Goal: Information Seeking & Learning: Understand process/instructions

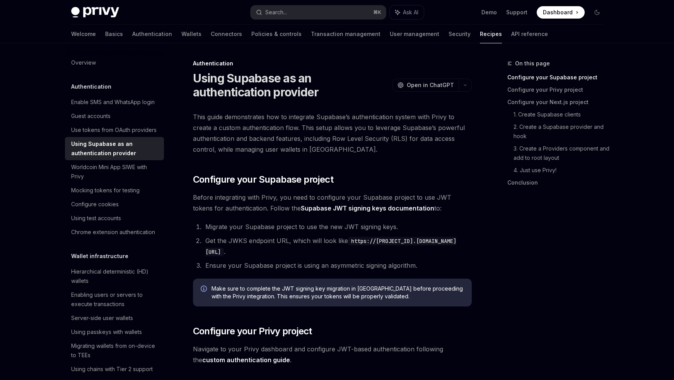
click at [273, 249] on code "https://[PROJECT_ID].[DOMAIN_NAME][URL]" at bounding box center [330, 246] width 251 height 19
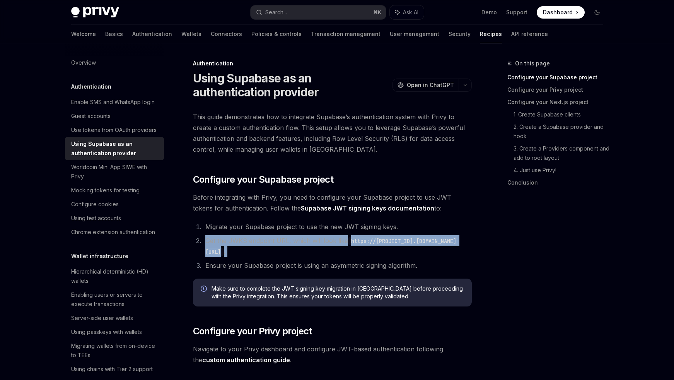
click at [273, 249] on code "https://[PROJECT_ID].[DOMAIN_NAME][URL]" at bounding box center [330, 246] width 251 height 19
copy ol "Get the JWKS endpoint URL, which will look like https://[PROJECT_ID].[DOMAIN_NA…"
click at [273, 249] on code "https://[PROJECT_ID].[DOMAIN_NAME][URL]" at bounding box center [330, 246] width 251 height 19
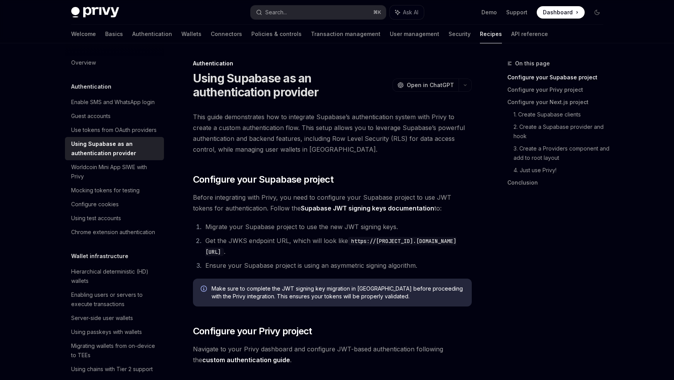
drag, startPoint x: 207, startPoint y: 253, endPoint x: 410, endPoint y: 253, distance: 203.4
click at [410, 253] on code "https://[PROJECT_ID].[DOMAIN_NAME][URL]" at bounding box center [330, 246] width 251 height 19
copy code "https://[PROJECT_ID].[DOMAIN_NAME][URL]"
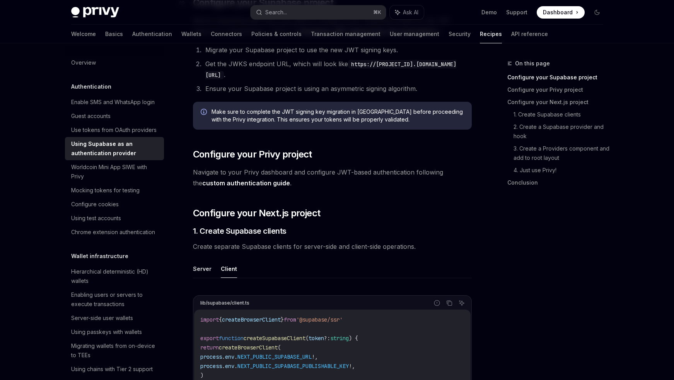
scroll to position [189, 0]
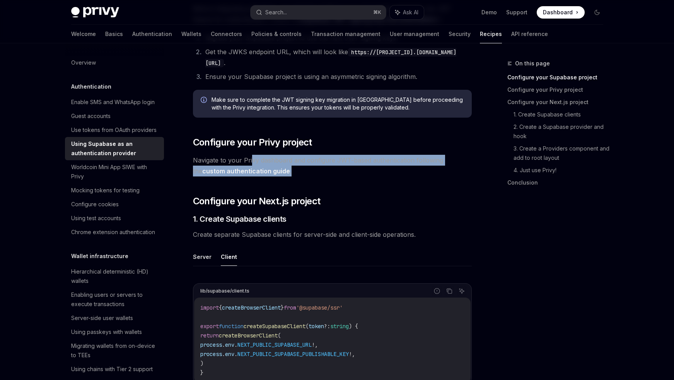
drag, startPoint x: 251, startPoint y: 160, endPoint x: 426, endPoint y: 169, distance: 175.8
click at [426, 169] on span "Navigate to your Privy dashboard and configure JWT-based authentication followi…" at bounding box center [332, 166] width 279 height 22
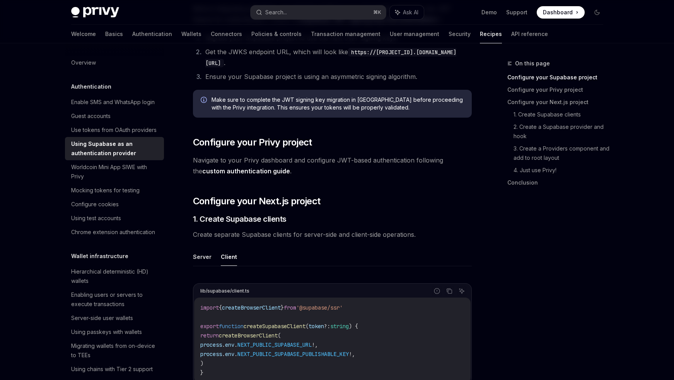
click at [336, 173] on span "Navigate to your Privy dashboard and configure JWT-based authentication followi…" at bounding box center [332, 166] width 279 height 22
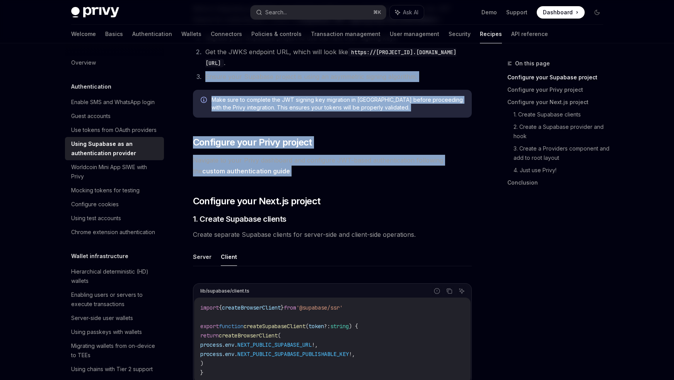
drag, startPoint x: 343, startPoint y: 174, endPoint x: 197, endPoint y: 75, distance: 176.4
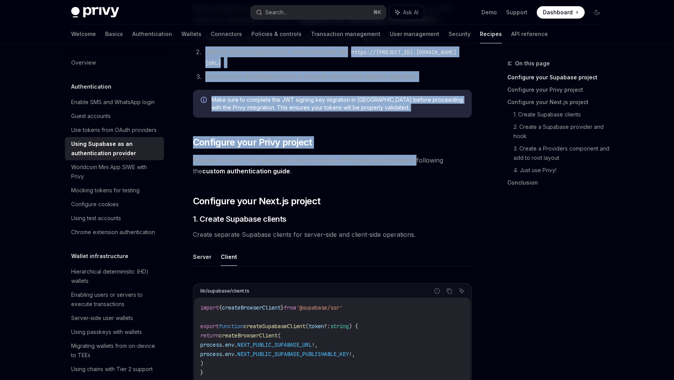
drag, startPoint x: 189, startPoint y: 50, endPoint x: 414, endPoint y: 165, distance: 253.1
drag, startPoint x: 335, startPoint y: 177, endPoint x: 200, endPoint y: 50, distance: 185.5
click at [203, 50] on li "Get the JWKS endpoint URL, which will look like https://[PROJECT_ID].[DOMAIN_NA…" at bounding box center [337, 57] width 269 height 22
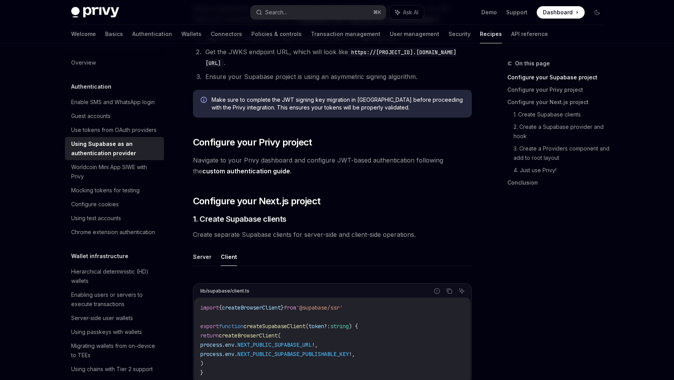
drag, startPoint x: 191, startPoint y: 50, endPoint x: 412, endPoint y: 63, distance: 220.8
click at [414, 74] on li "Ensure your Supabase project is using an asymmetric signing algorithm." at bounding box center [337, 76] width 269 height 11
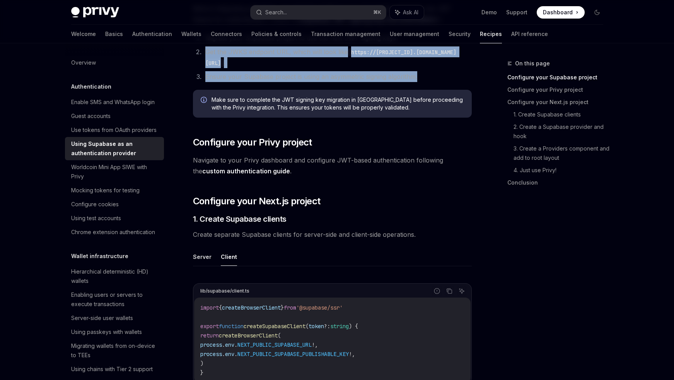
drag, startPoint x: 423, startPoint y: 77, endPoint x: 195, endPoint y: 56, distance: 229.1
click at [195, 56] on ol "Migrate your Supabase project to use the new JWT signing keys. Get the JWKS end…" at bounding box center [332, 57] width 279 height 50
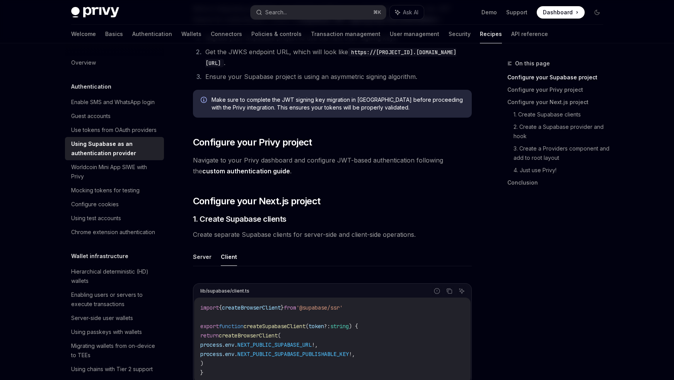
drag, startPoint x: 179, startPoint y: 50, endPoint x: 412, endPoint y: 52, distance: 232.8
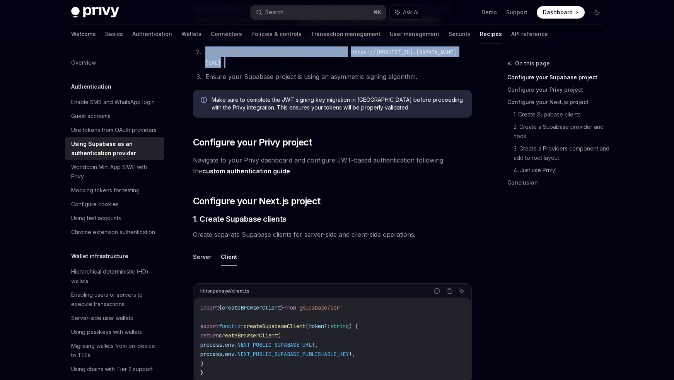
drag, startPoint x: 188, startPoint y: 49, endPoint x: 415, endPoint y: 64, distance: 227.1
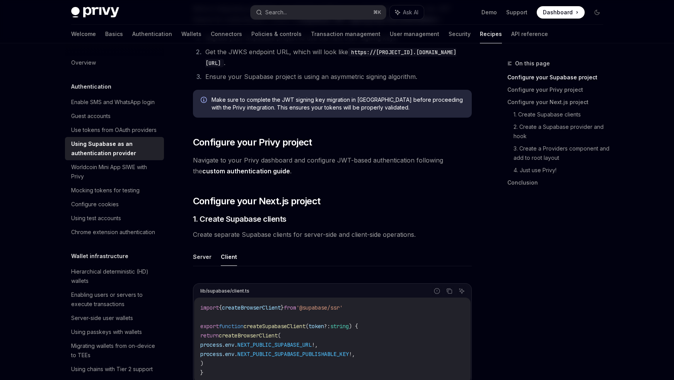
click at [421, 70] on ol "Migrate your Supabase project to use the new JWT signing keys. Get the JWKS end…" at bounding box center [332, 57] width 279 height 50
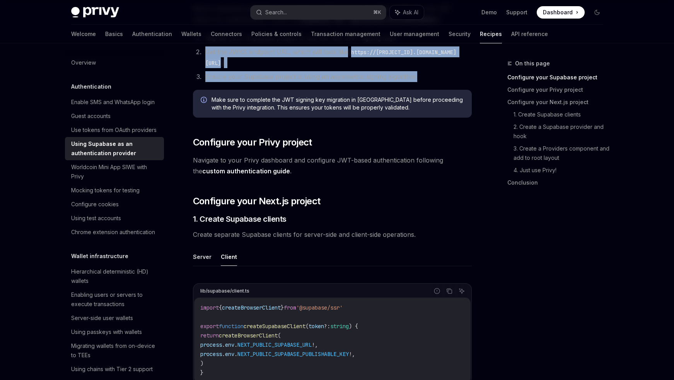
drag, startPoint x: 421, startPoint y: 75, endPoint x: 202, endPoint y: 55, distance: 219.9
click at [202, 55] on ol "Migrate your Supabase project to use the new JWT signing keys. Get the JWKS end…" at bounding box center [332, 57] width 279 height 50
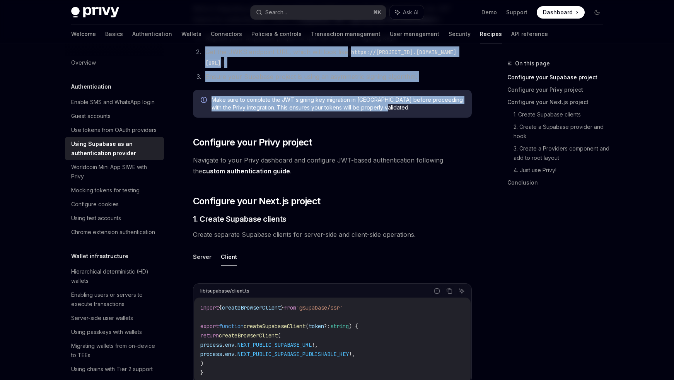
drag, startPoint x: 190, startPoint y: 50, endPoint x: 452, endPoint y: 115, distance: 269.5
click at [407, 109] on span "Make sure to complete the JWT signing key migration in [GEOGRAPHIC_DATA] before…" at bounding box center [338, 103] width 253 height 15
drag, startPoint x: 408, startPoint y: 109, endPoint x: 192, endPoint y: 50, distance: 224.4
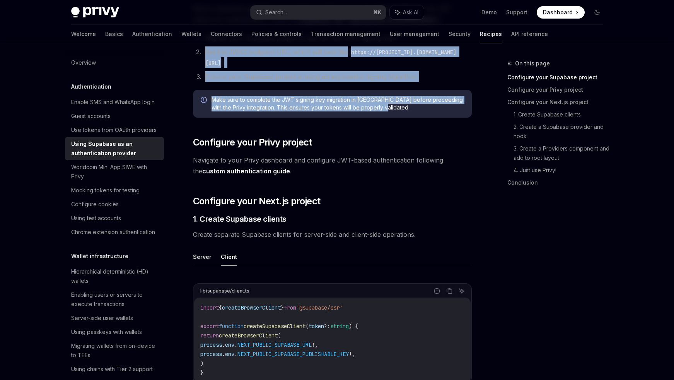
drag, startPoint x: 187, startPoint y: 50, endPoint x: 427, endPoint y: 105, distance: 246.4
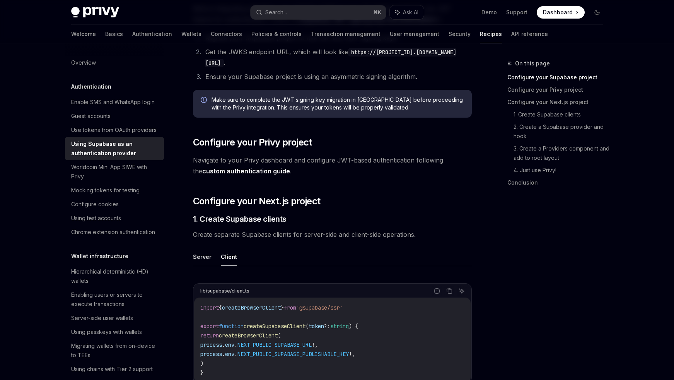
click at [410, 113] on div "Make sure to complete the JWT signing key migration in [GEOGRAPHIC_DATA] before…" at bounding box center [332, 104] width 279 height 28
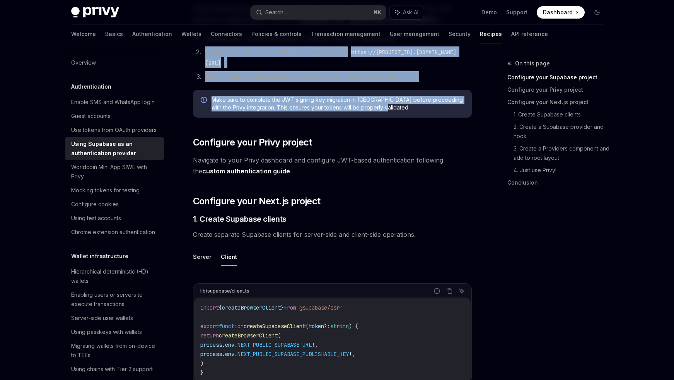
drag, startPoint x: 415, startPoint y: 113, endPoint x: 189, endPoint y: 51, distance: 234.5
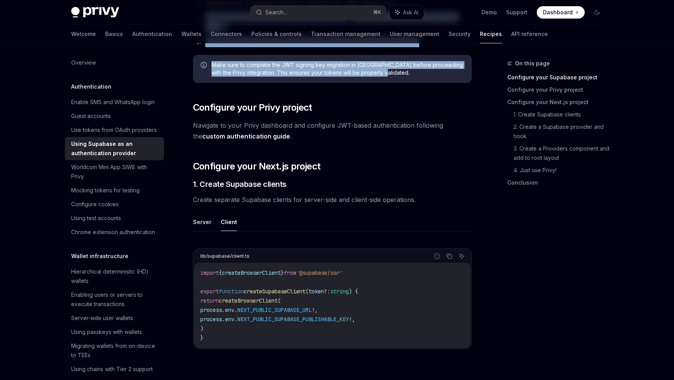
scroll to position [272, 0]
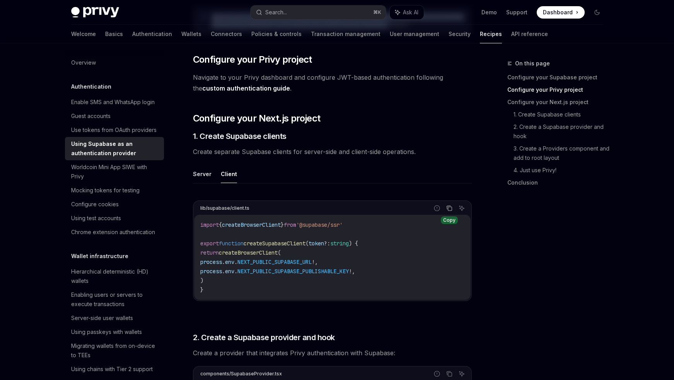
click at [451, 208] on icon "Copy the contents from the code block" at bounding box center [449, 208] width 6 height 6
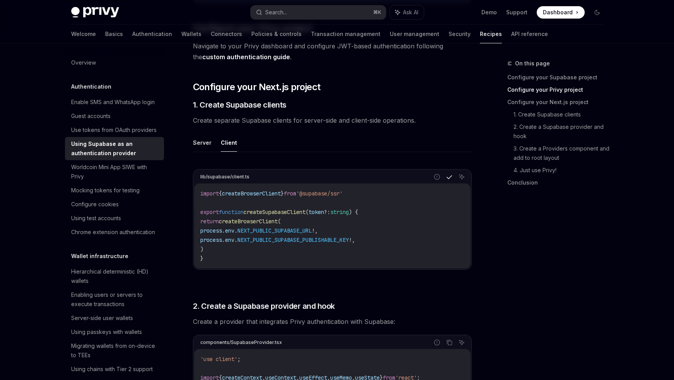
scroll to position [304, 0]
click at [307, 240] on span "NEXT_PUBLIC_SUPABASE_PUBLISHABLE_KEY" at bounding box center [292, 239] width 111 height 7
copy span "NEXT_PUBLIC_SUPABASE_PUBLISHABLE_KEY"
click at [202, 138] on button "Server" at bounding box center [202, 142] width 19 height 18
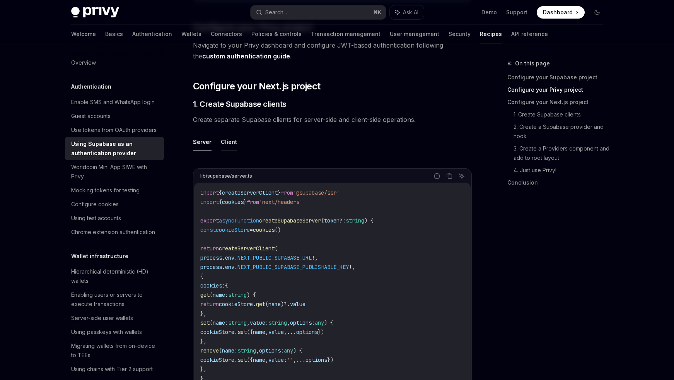
click at [229, 138] on button "Client" at bounding box center [229, 142] width 16 height 18
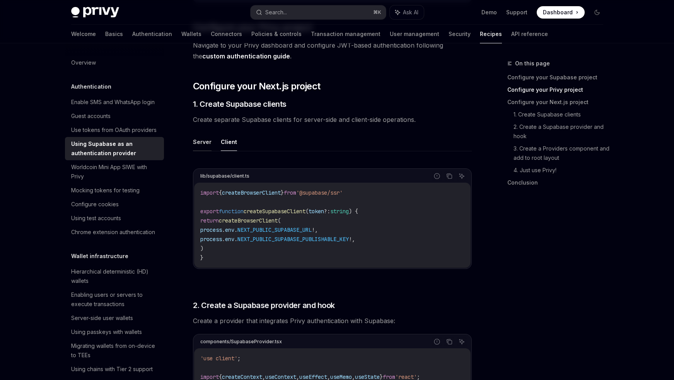
click at [194, 145] on button "Server" at bounding box center [202, 142] width 19 height 18
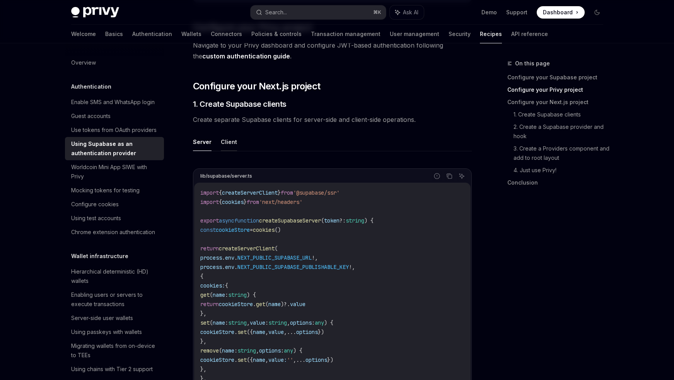
click at [228, 145] on button "Client" at bounding box center [229, 142] width 16 height 18
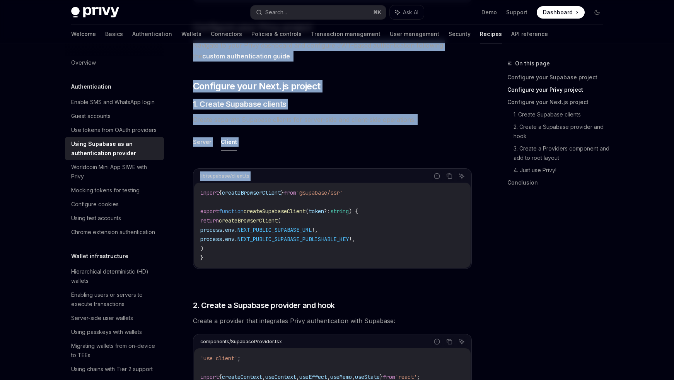
drag, startPoint x: 191, startPoint y: 46, endPoint x: 408, endPoint y: 155, distance: 242.5
drag, startPoint x: 434, startPoint y: 124, endPoint x: 187, endPoint y: 44, distance: 259.7
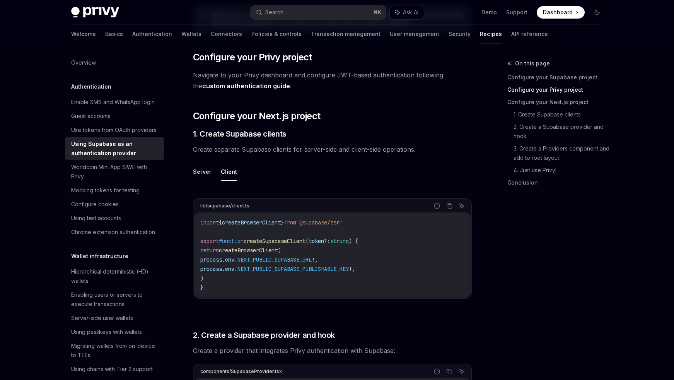
scroll to position [273, 0]
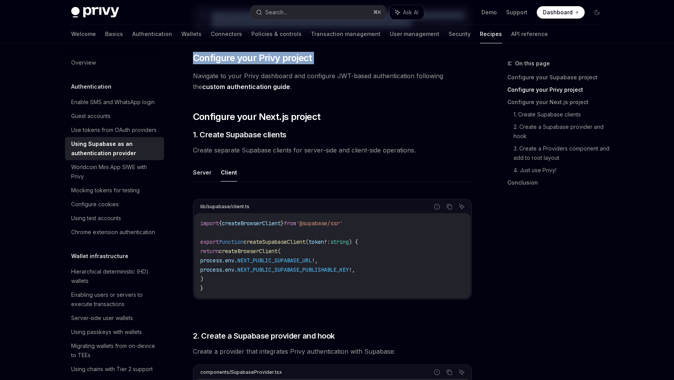
drag, startPoint x: 188, startPoint y: 76, endPoint x: 494, endPoint y: 247, distance: 350.1
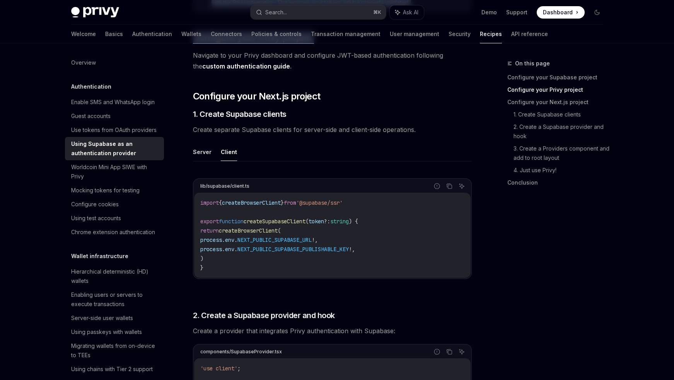
scroll to position [301, 0]
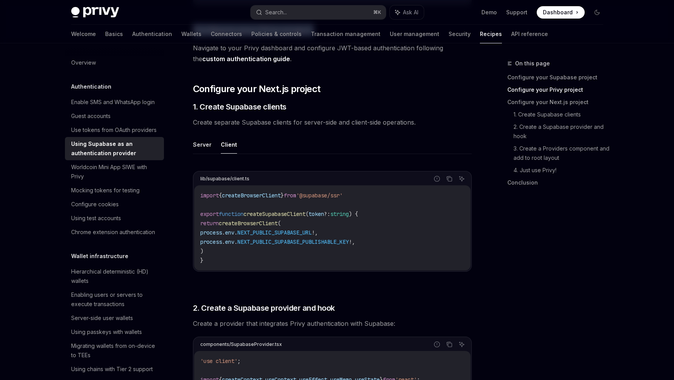
click at [494, 247] on div "On this page Configure your Supabase project Configure your Privy project Confi…" at bounding box center [551, 219] width 118 height 321
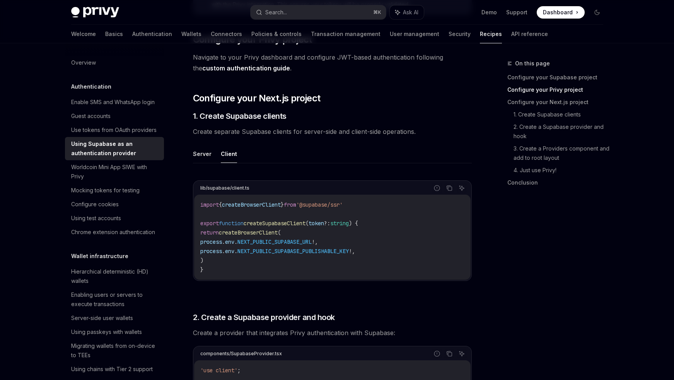
drag, startPoint x: 197, startPoint y: 57, endPoint x: 488, endPoint y: 262, distance: 355.8
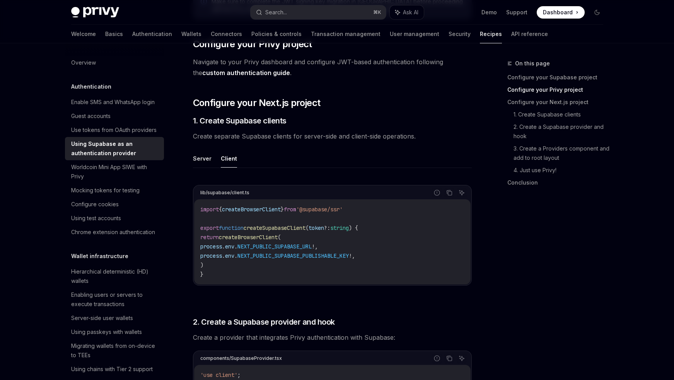
scroll to position [282, 0]
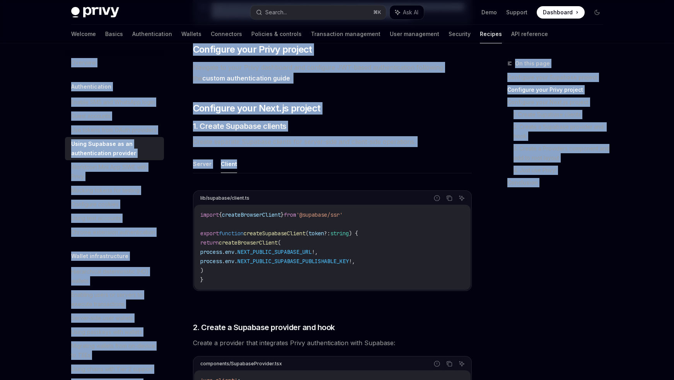
drag, startPoint x: 149, startPoint y: 44, endPoint x: 425, endPoint y: 167, distance: 301.6
click at [425, 167] on ul "Server Client" at bounding box center [332, 164] width 279 height 19
drag, startPoint x: 436, startPoint y: 169, endPoint x: 72, endPoint y: 54, distance: 382.2
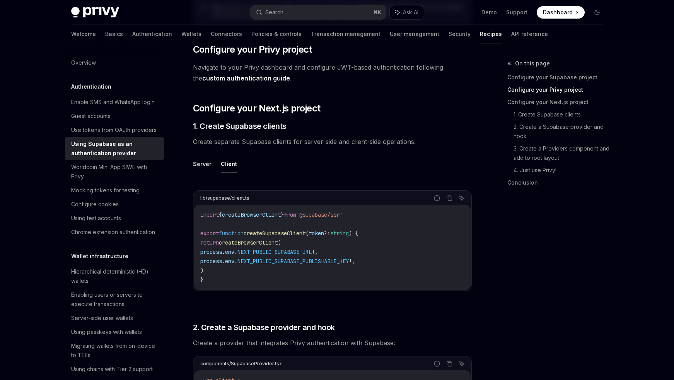
click at [165, 50] on div "Overview Authentication Enable SMS and WhatsApp login Guest accounts Use tokens…" at bounding box center [120, 211] width 111 height 336
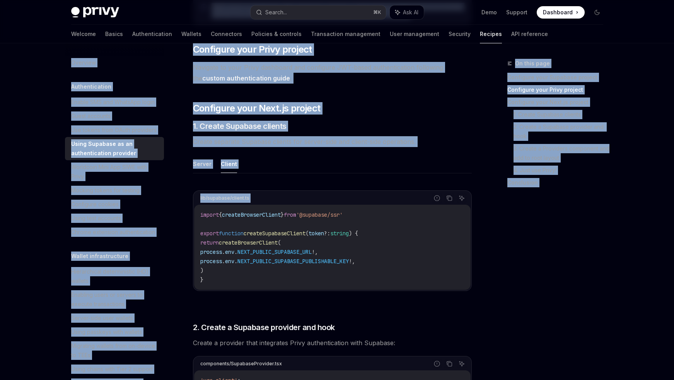
drag, startPoint x: 169, startPoint y: 48, endPoint x: 422, endPoint y: 196, distance: 293.5
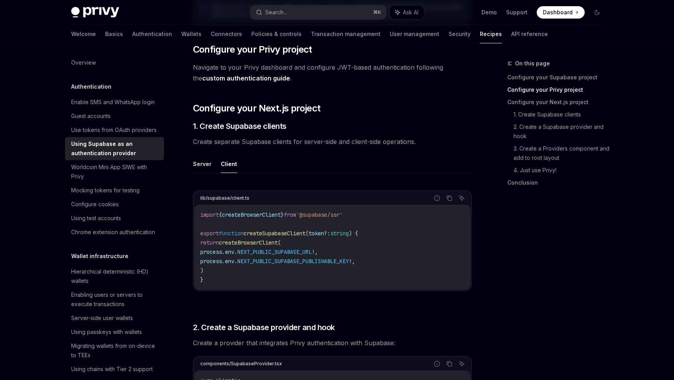
click at [324, 217] on span "'@supabase/ssr'" at bounding box center [319, 214] width 46 height 7
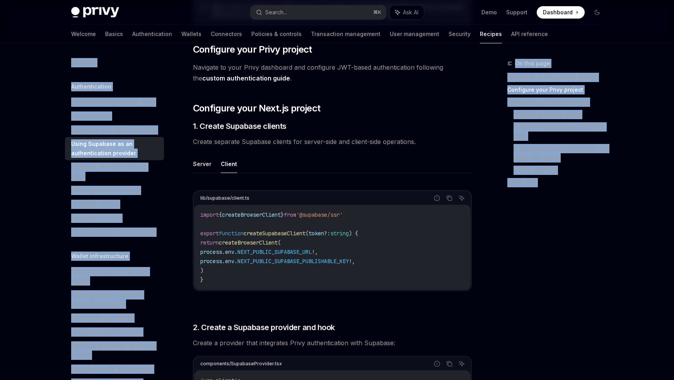
drag, startPoint x: 163, startPoint y: 48, endPoint x: 519, endPoint y: 246, distance: 407.2
click at [519, 246] on div "On this page Configure your Supabase project Configure your Privy project Confi…" at bounding box center [551, 219] width 118 height 321
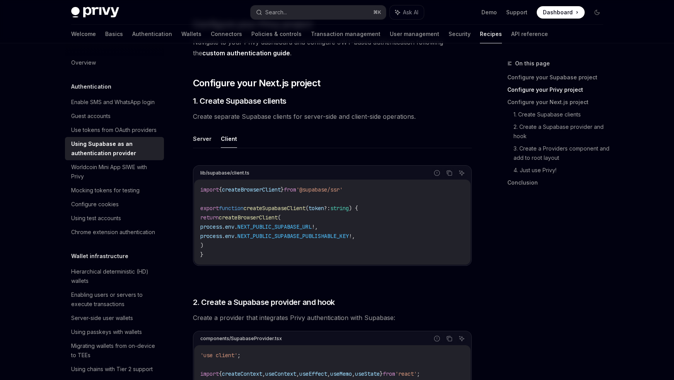
scroll to position [307, 0]
click at [449, 172] on icon "Copy the contents from the code block" at bounding box center [449, 172] width 6 height 6
click at [204, 139] on button "Server" at bounding box center [202, 138] width 19 height 18
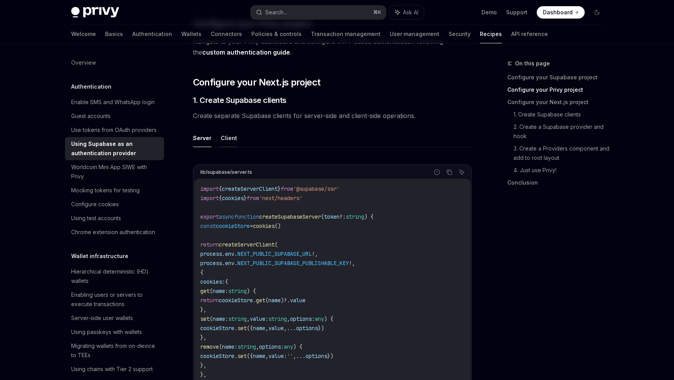
click at [225, 134] on button "Client" at bounding box center [229, 138] width 16 height 18
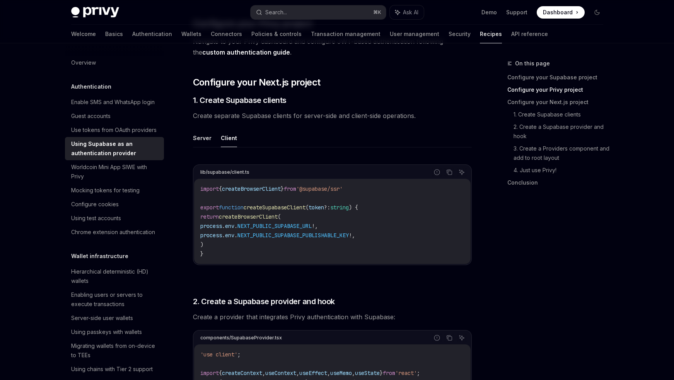
scroll to position [482, 0]
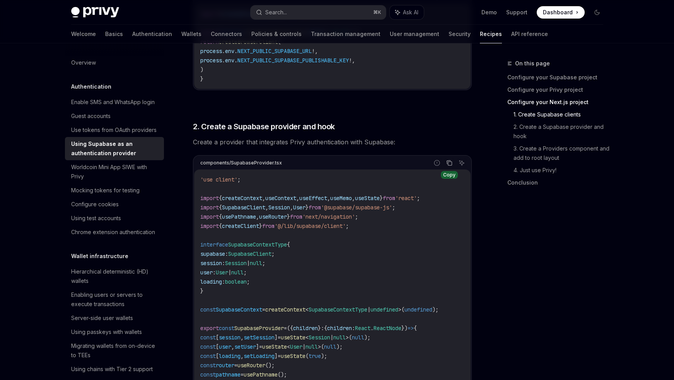
click at [449, 162] on icon "Copy the contents from the code block" at bounding box center [449, 163] width 6 height 6
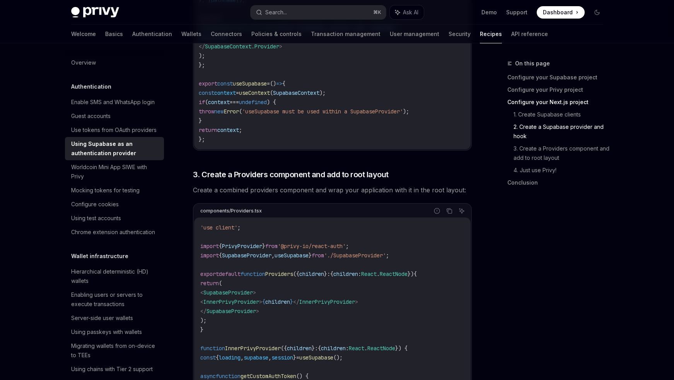
scroll to position [1278, 0]
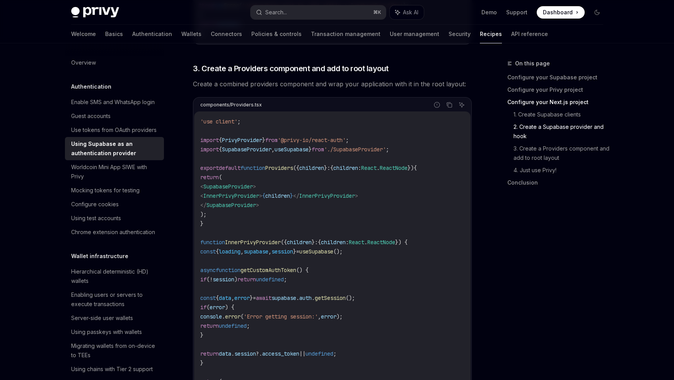
click at [250, 190] on span "SupabaseProvider" at bounding box center [228, 186] width 50 height 7
copy span "SupabaseProvider"
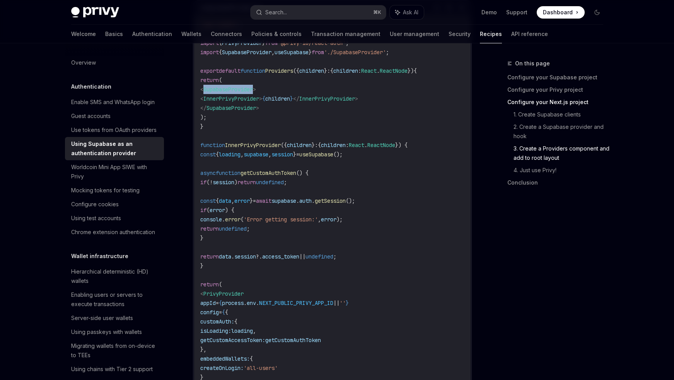
scroll to position [1371, 0]
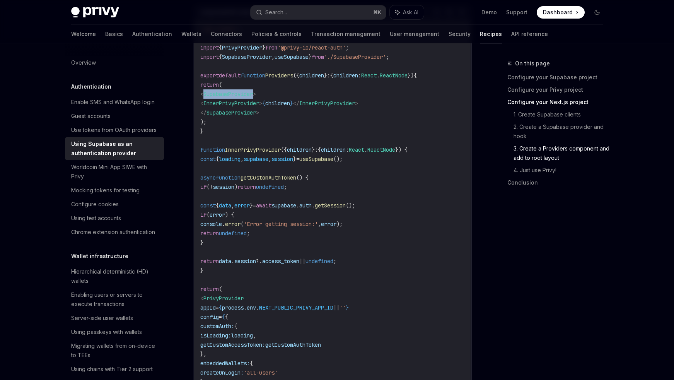
click at [248, 96] on span "SupabaseProvider" at bounding box center [228, 94] width 50 height 7
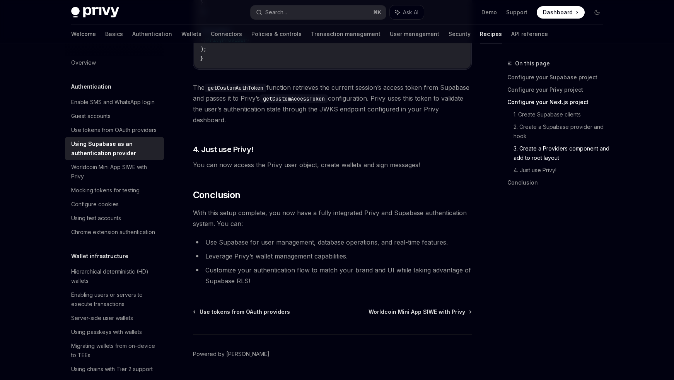
scroll to position [1749, 0]
click at [328, 198] on h2 "​ Conclusion" at bounding box center [332, 195] width 279 height 12
click at [327, 197] on h2 "​ Conclusion" at bounding box center [332, 195] width 279 height 12
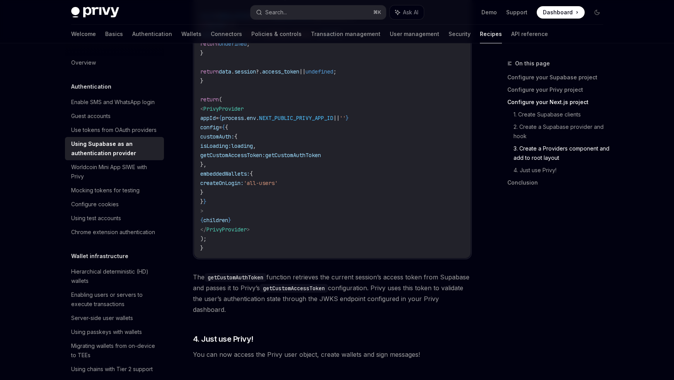
scroll to position [1526, 0]
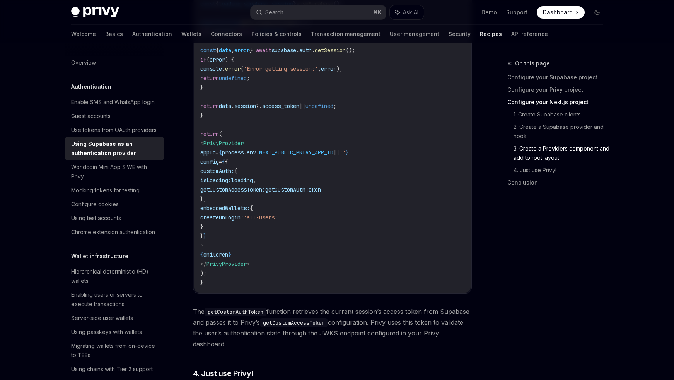
click at [296, 154] on span "NEXT_PUBLIC_PRIVY_APP_ID" at bounding box center [296, 152] width 74 height 7
click at [321, 190] on span "getCustomAuthToken" at bounding box center [293, 189] width 56 height 7
copy span "getCustomAuthToken"
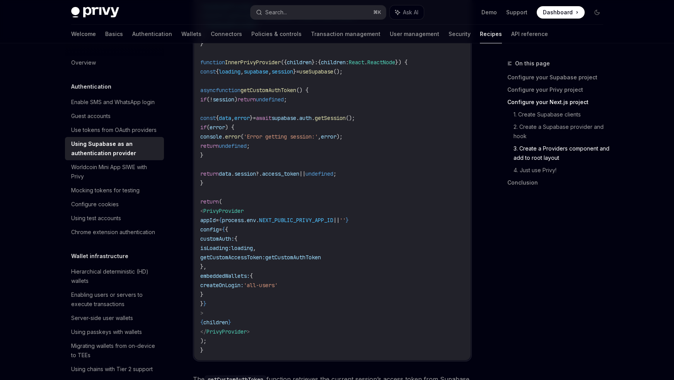
scroll to position [1400, 0]
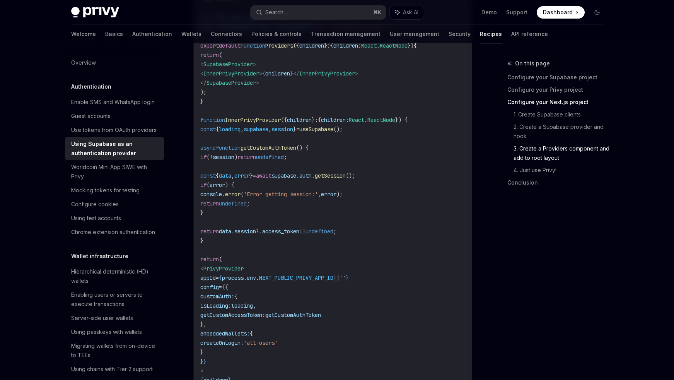
drag, startPoint x: 220, startPoint y: 244, endPoint x: 182, endPoint y: 134, distance: 116.9
copy code "const { loading , supabase , session } = useSupabase (); async function getCust…"
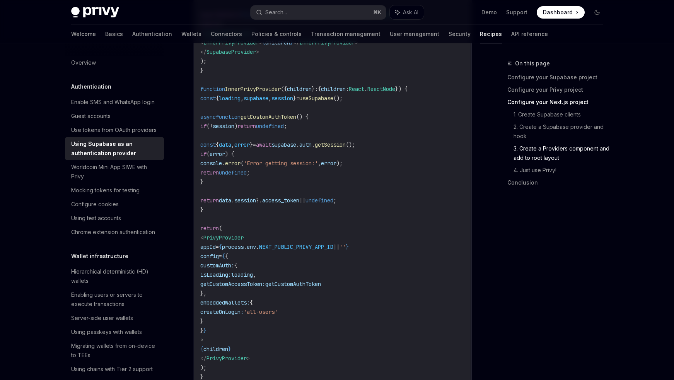
scroll to position [1432, 0]
drag, startPoint x: 251, startPoint y: 294, endPoint x: 197, endPoint y: 269, distance: 59.7
click at [197, 269] on div "'use client' ; import { PrivyProvider } from '@privy-io/react-auth' ; import { …" at bounding box center [332, 171] width 277 height 429
copy code "customAuth: { isLoading: loading , getCustomAccessToken: getCustomAuthToken },"
drag, startPoint x: 243, startPoint y: 323, endPoint x: 193, endPoint y: 270, distance: 72.3
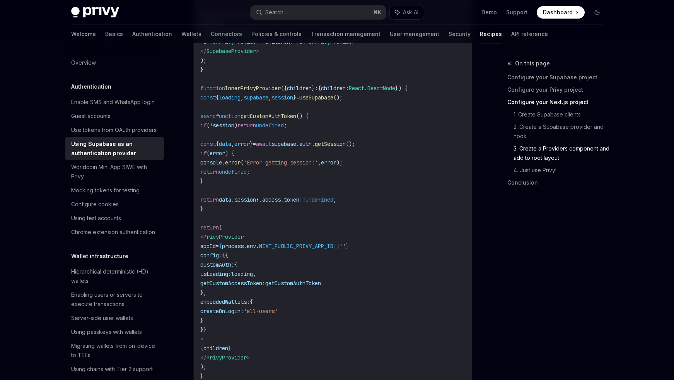
click at [193, 270] on div "components/Providers.tsx Report incorrect code Copy Ask AI 'use client' ; impor…" at bounding box center [332, 165] width 279 height 444
copy code "customAuth: { isLoading: loading , getCustomAccessToken: getCustomAuthToken }, …"
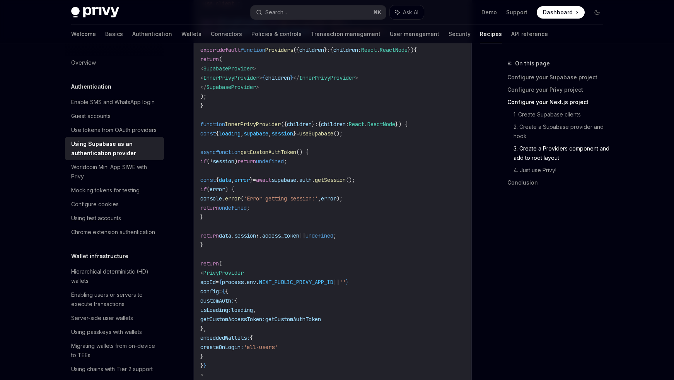
scroll to position [1393, 0]
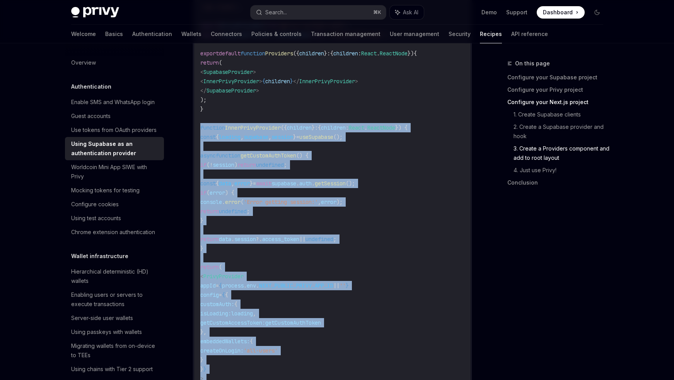
drag, startPoint x: 217, startPoint y: 331, endPoint x: 193, endPoint y: 130, distance: 201.8
click at [193, 130] on div "components/Providers.tsx Report incorrect code Copy Ask AI 'use client' ; impor…" at bounding box center [332, 205] width 279 height 444
copy code "function InnerPrivyProvider ({ children } : { children : React . ReactNode }) {…"
click at [250, 214] on span ";" at bounding box center [248, 211] width 3 height 7
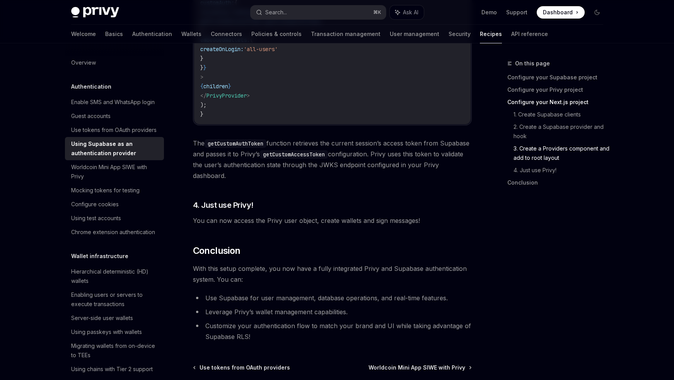
scroll to position [1702, 0]
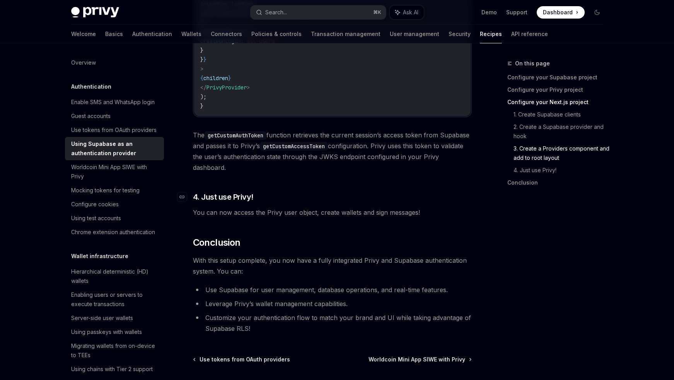
click at [386, 200] on h3 "​ 4. Just use Privy!" at bounding box center [332, 196] width 279 height 11
click at [386, 199] on h3 "​ 4. Just use Privy!" at bounding box center [332, 196] width 279 height 11
click at [385, 197] on h3 "​ 4. Just use Privy!" at bounding box center [332, 196] width 279 height 11
click at [107, 177] on div "Worldcoin Mini App SIWE with Privy" at bounding box center [115, 171] width 88 height 19
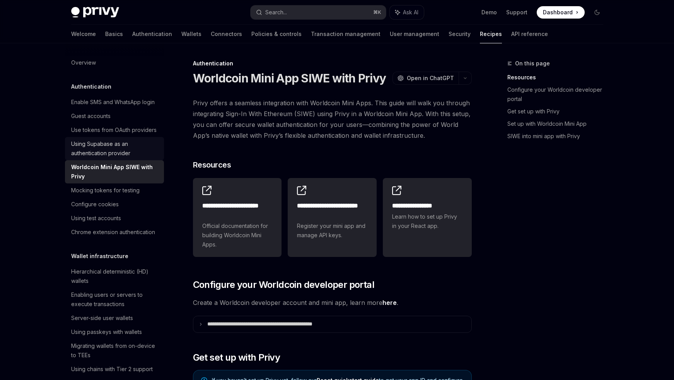
click at [102, 151] on div "Using Supabase as an authentication provider" at bounding box center [115, 148] width 88 height 19
type textarea "*"
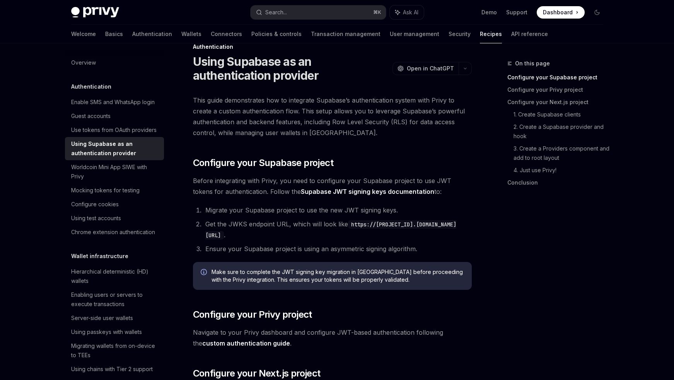
scroll to position [24, 0]
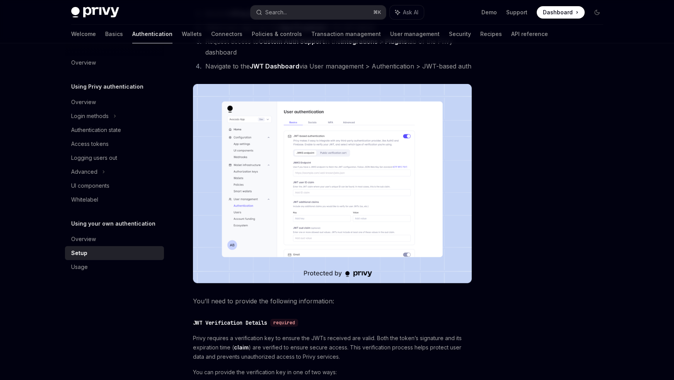
scroll to position [278, 0]
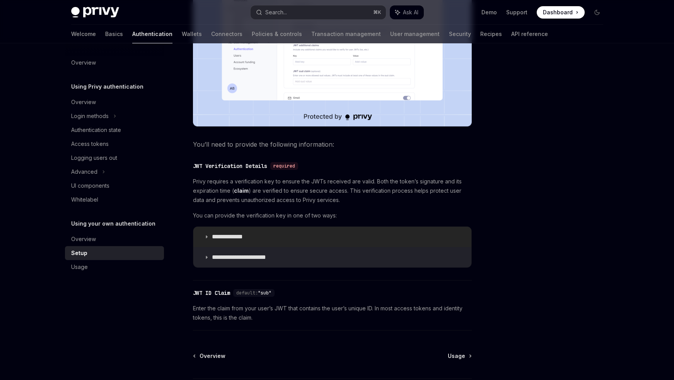
click at [207, 231] on summary "**********" at bounding box center [332, 237] width 278 height 20
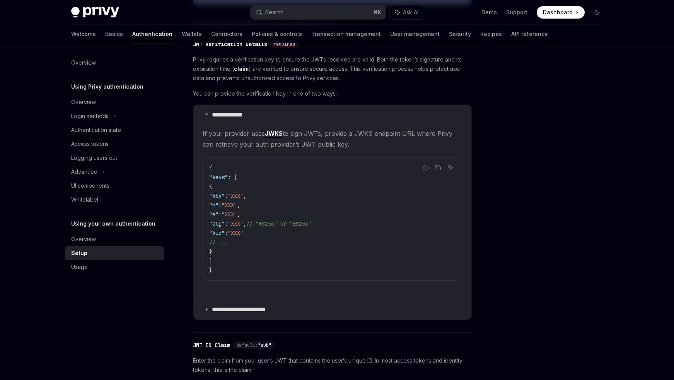
scroll to position [518, 0]
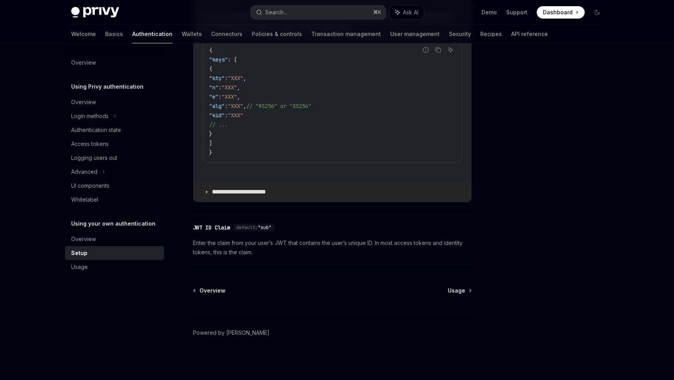
click at [215, 193] on p "**********" at bounding box center [245, 192] width 67 height 8
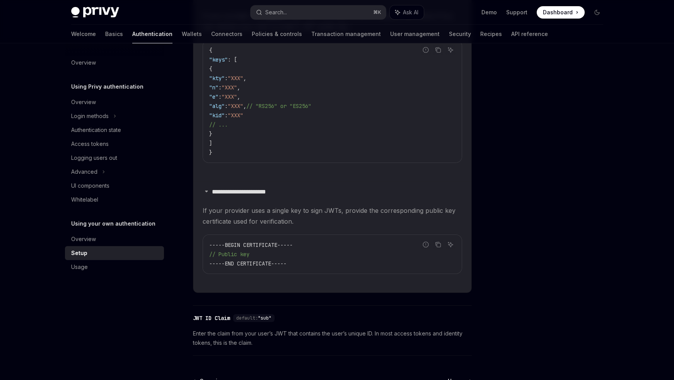
click at [236, 206] on span "If your provider uses a single key to sign JWTs, provide the corresponding publ…" at bounding box center [333, 216] width 260 height 22
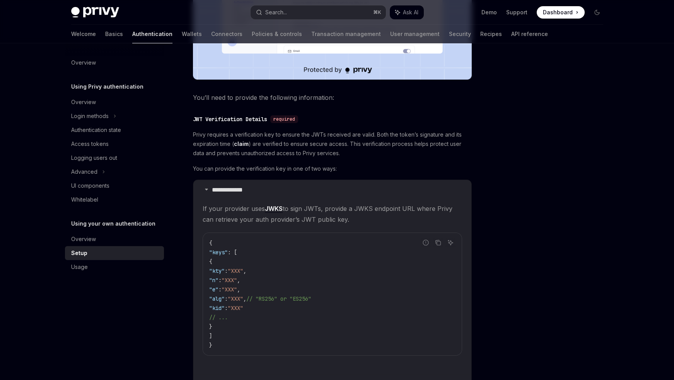
scroll to position [297, 0]
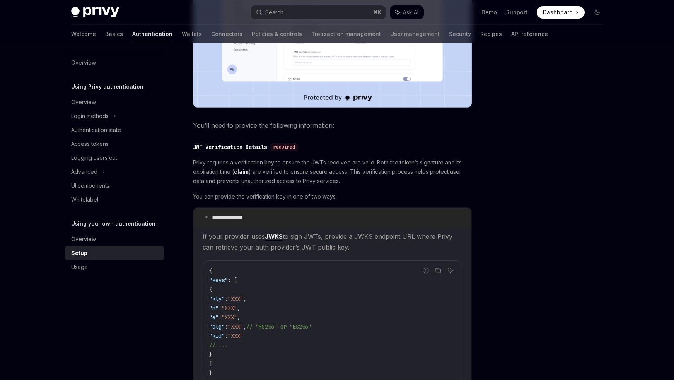
click at [207, 217] on icon at bounding box center [206, 217] width 5 height 5
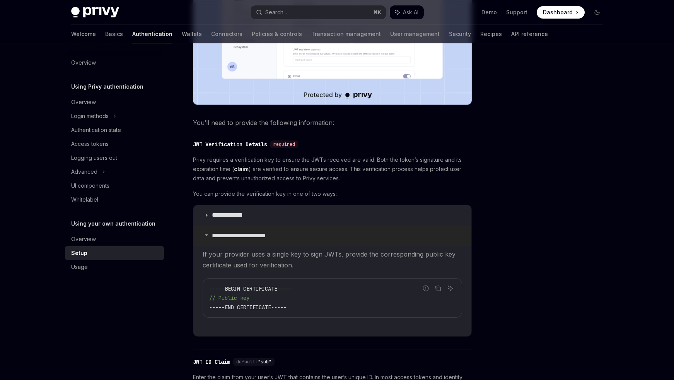
scroll to position [301, 0]
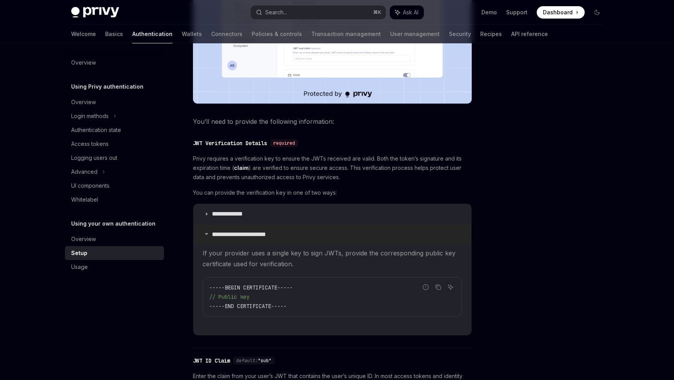
click at [204, 236] on summary "**********" at bounding box center [332, 234] width 278 height 20
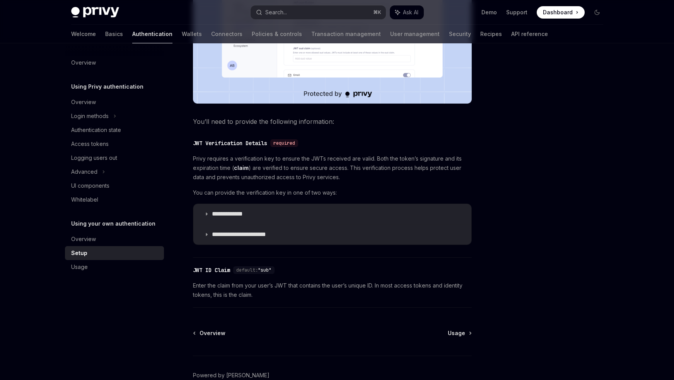
click at [223, 283] on span "Enter the claim from your user’s JWT that contains the user’s unique ID. In mos…" at bounding box center [332, 290] width 279 height 19
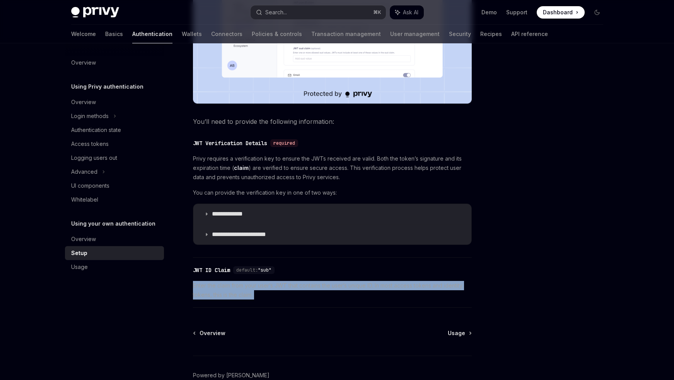
click at [223, 283] on span "Enter the claim from your user’s JWT that contains the user’s unique ID. In mos…" at bounding box center [332, 290] width 279 height 19
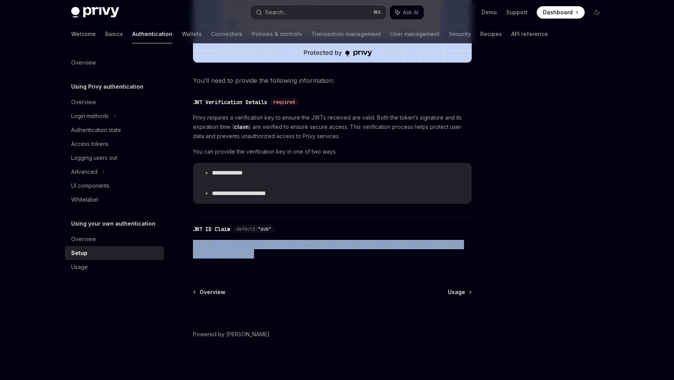
scroll to position [0, 0]
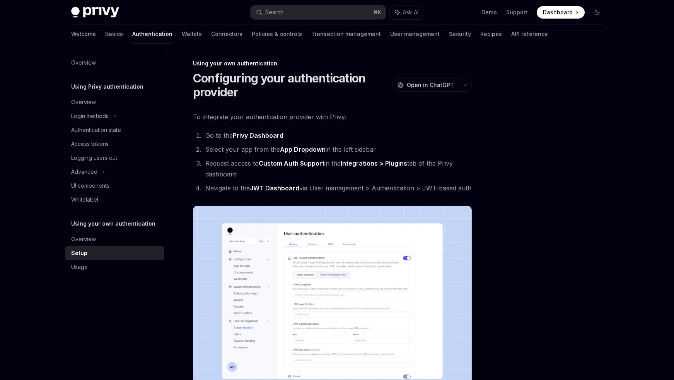
click at [502, 114] on div at bounding box center [551, 219] width 118 height 321
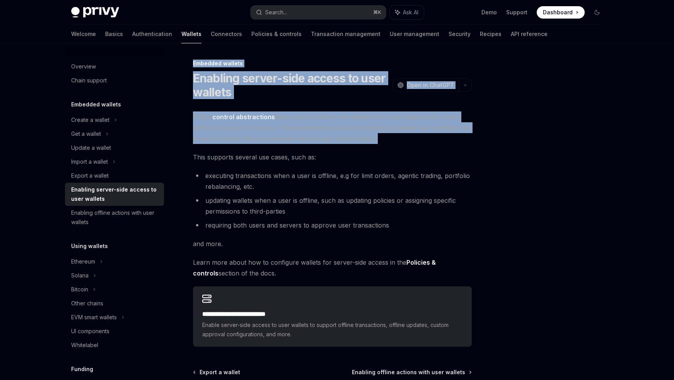
drag, startPoint x: 186, startPoint y: 60, endPoint x: 429, endPoint y: 146, distance: 258.5
click at [429, 146] on div "**********" at bounding box center [259, 260] width 427 height 403
click at [429, 146] on div "**********" at bounding box center [332, 228] width 279 height 235
drag, startPoint x: 438, startPoint y: 146, endPoint x: 194, endPoint y: 65, distance: 257.3
click at [194, 65] on div "**********" at bounding box center [259, 260] width 427 height 403
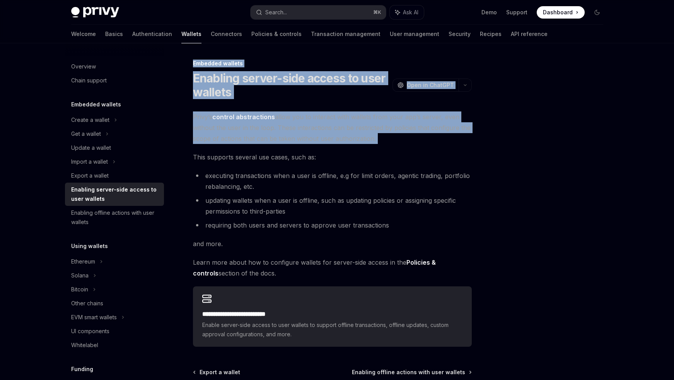
click at [190, 63] on div "**********" at bounding box center [259, 260] width 427 height 403
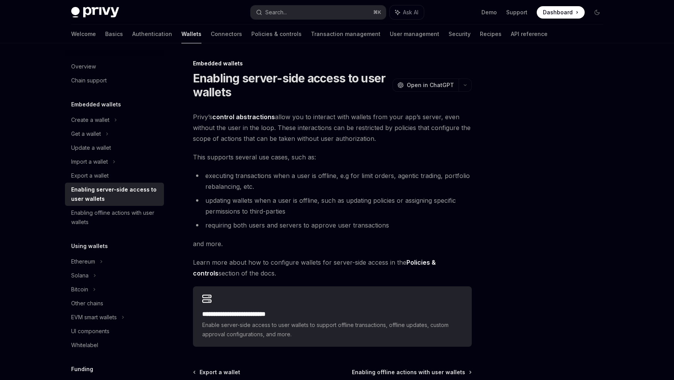
drag, startPoint x: 190, startPoint y: 59, endPoint x: 416, endPoint y: 137, distance: 239.6
click at [416, 137] on div "**********" at bounding box center [259, 260] width 427 height 403
click at [416, 137] on span "Privy’s control abstractions allow you to interact with wallets from your app’s…" at bounding box center [332, 127] width 279 height 32
click at [417, 137] on span "Privy’s control abstractions allow you to interact with wallets from your app’s…" at bounding box center [332, 127] width 279 height 32
drag, startPoint x: 417, startPoint y: 137, endPoint x: 187, endPoint y: 50, distance: 245.7
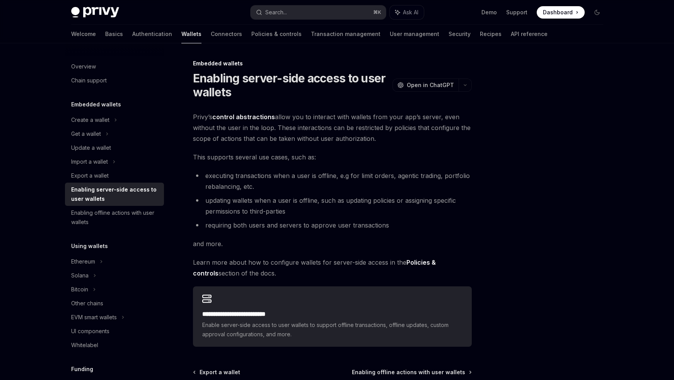
click at [187, 50] on div "**********" at bounding box center [337, 252] width 545 height 418
click at [187, 53] on div "**********" at bounding box center [337, 252] width 545 height 418
drag, startPoint x: 186, startPoint y: 57, endPoint x: 432, endPoint y: 140, distance: 260.1
click at [432, 140] on div "**********" at bounding box center [337, 252] width 545 height 418
